Goal: Navigation & Orientation: Find specific page/section

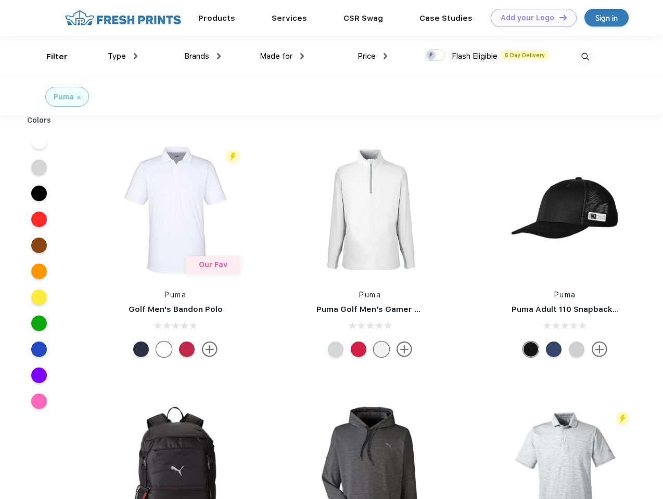
click at [529, 18] on link "Add your Logo Design Tool" at bounding box center [533, 18] width 86 height 18
click at [0, 0] on div "Design Tool" at bounding box center [0, 0] width 0 height 0
click at [558, 17] on link "Add your Logo Design Tool" at bounding box center [533, 18] width 86 height 18
click at [50, 57] on div "Filter" at bounding box center [56, 57] width 21 height 12
click at [123, 56] on span "Type" at bounding box center [117, 55] width 18 height 9
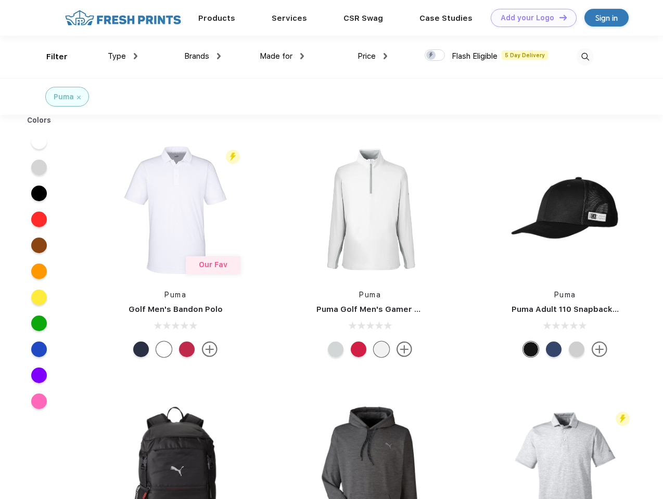
click at [202, 56] on span "Brands" at bounding box center [196, 55] width 25 height 9
click at [282, 56] on span "Made for" at bounding box center [276, 55] width 33 height 9
click at [372, 56] on span "Price" at bounding box center [366, 55] width 18 height 9
click at [435, 56] on div at bounding box center [434, 54] width 20 height 11
click at [431, 56] on input "checkbox" at bounding box center [427, 52] width 7 height 7
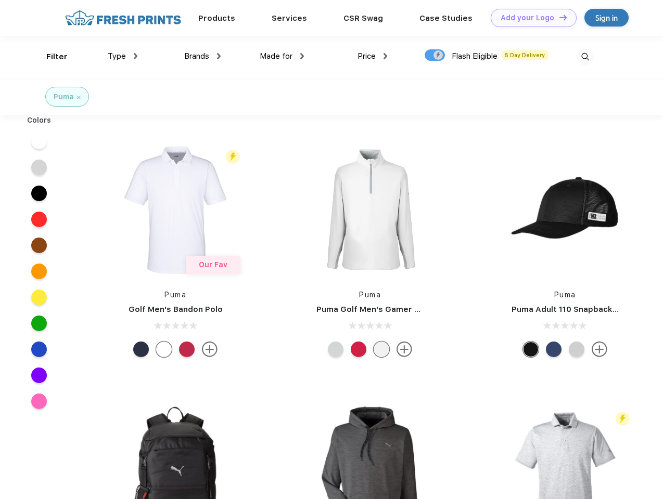
click at [585, 57] on img at bounding box center [584, 56] width 17 height 17
